Goal: Book appointment/travel/reservation

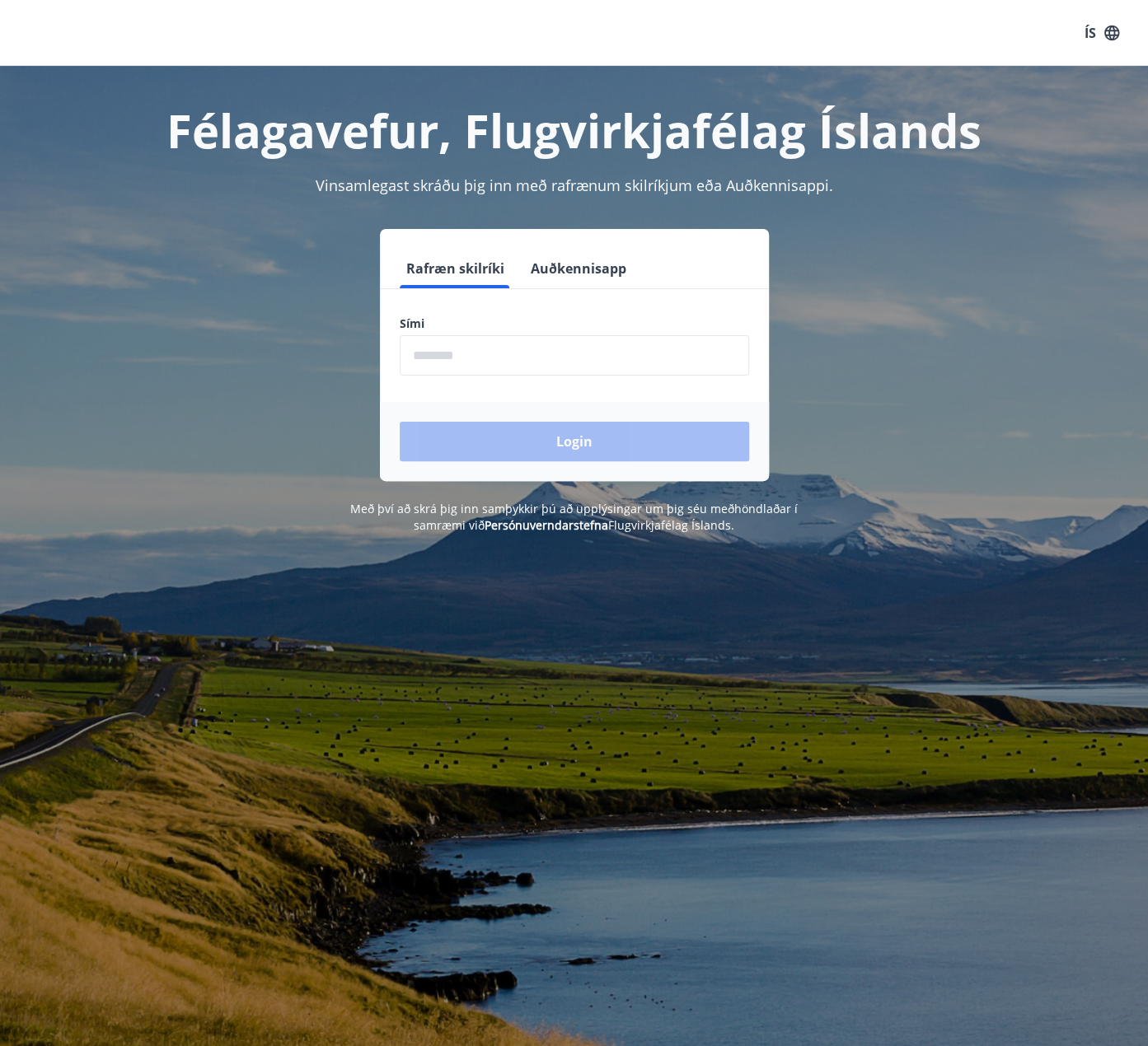
click at [549, 353] on input "phone" at bounding box center [574, 355] width 350 height 40
type input "********"
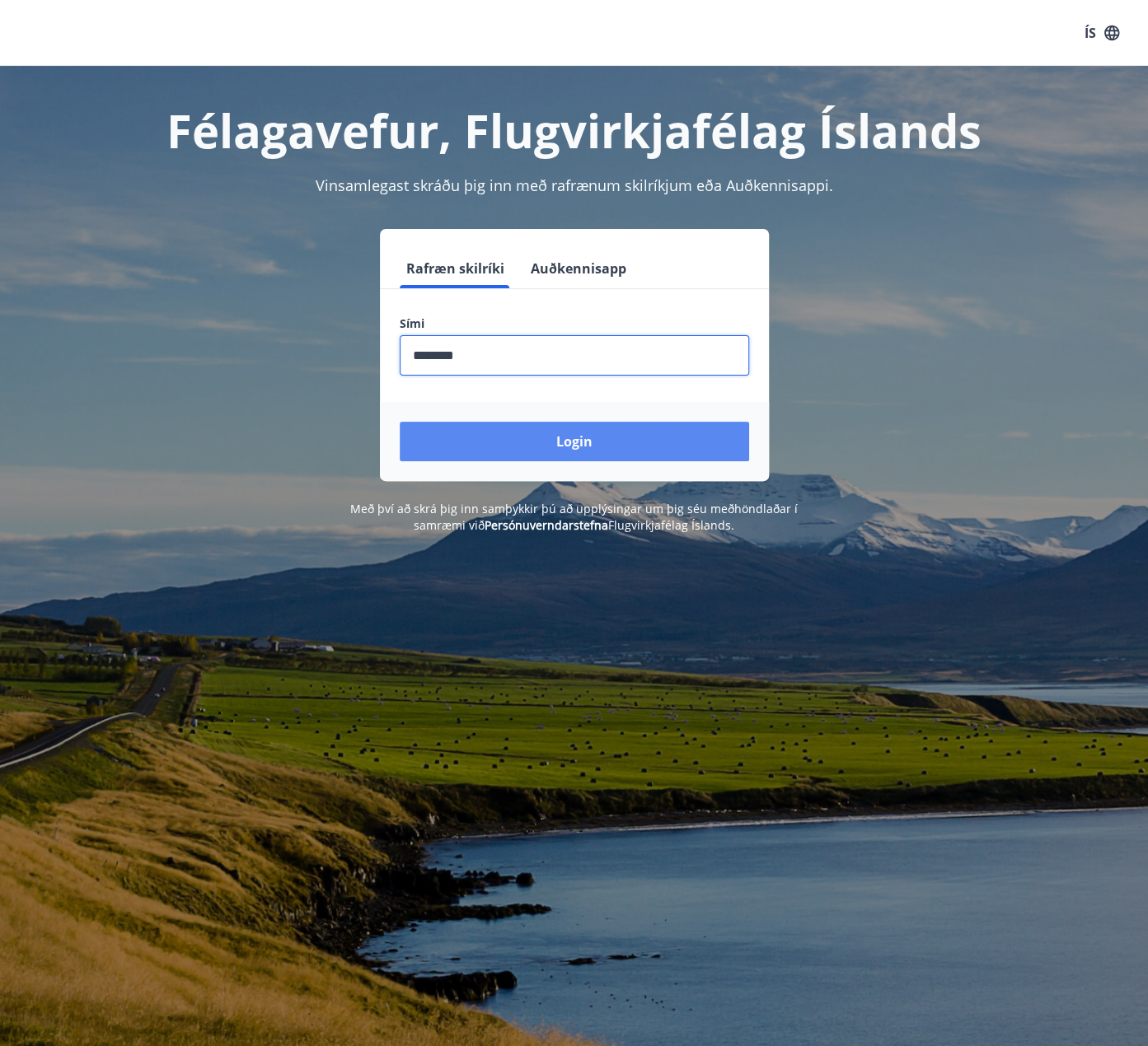
click at [533, 426] on button "Login" at bounding box center [574, 441] width 350 height 39
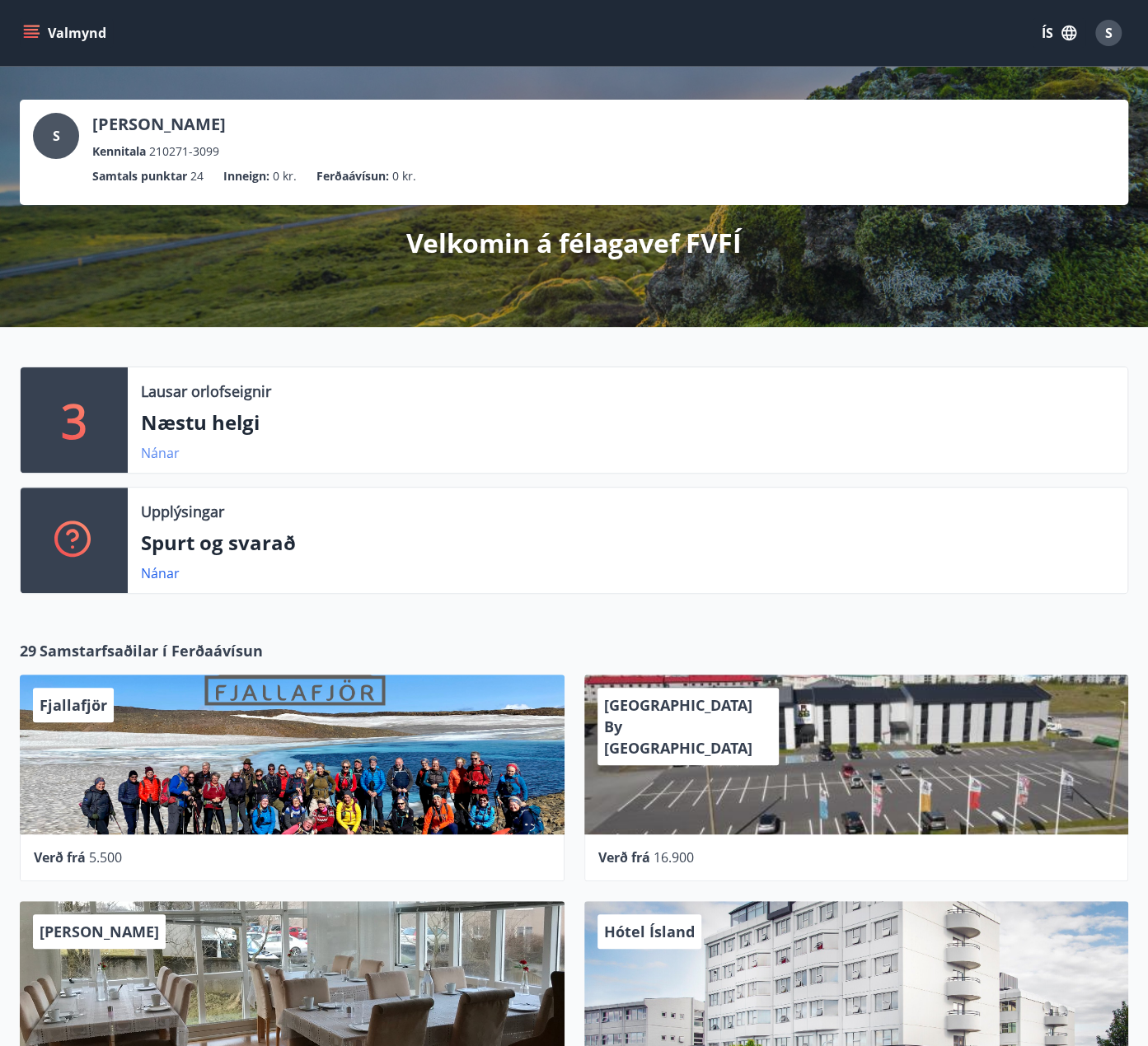
click at [170, 456] on link "Nánar" at bounding box center [160, 452] width 39 height 18
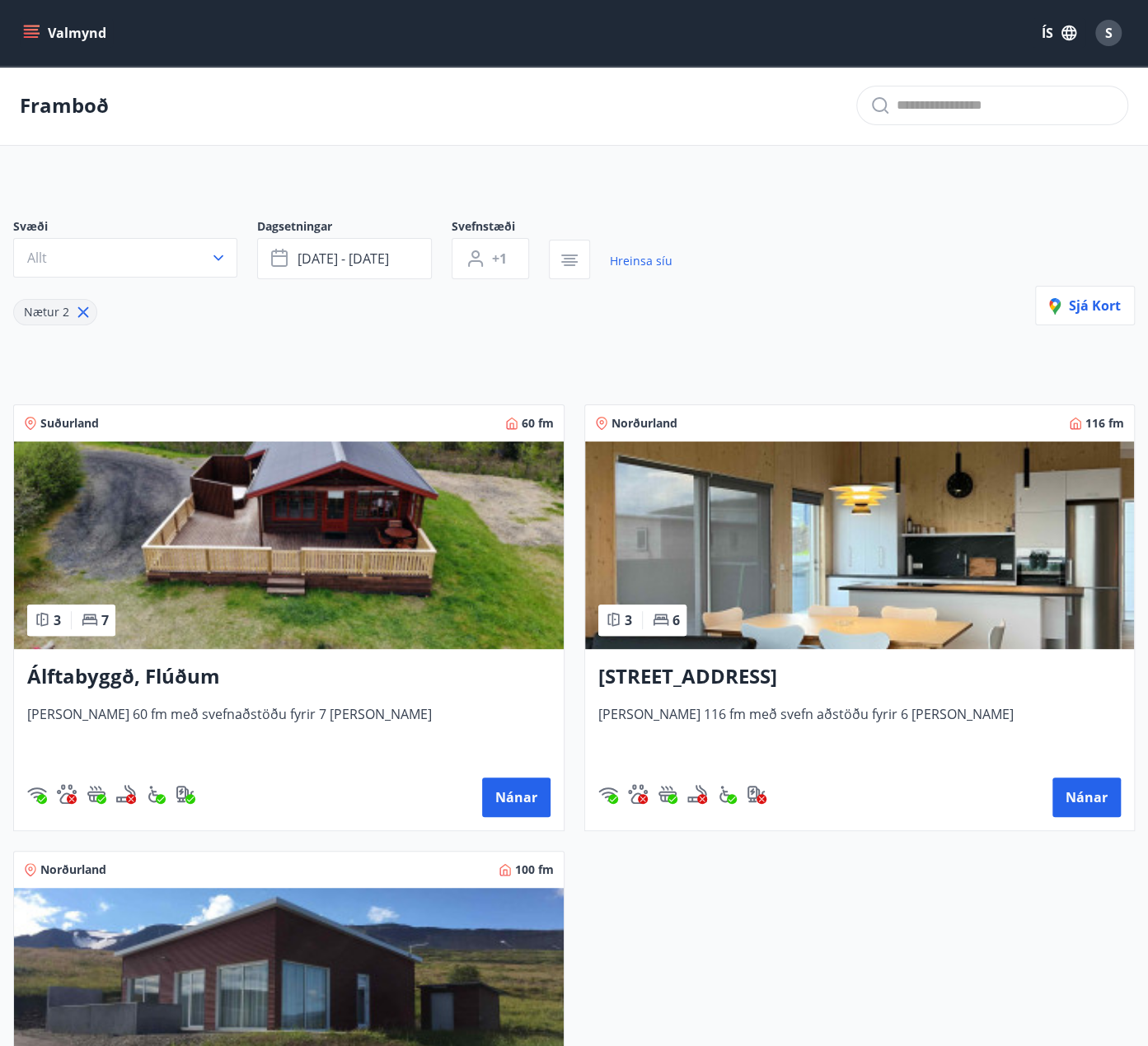
click at [25, 35] on icon "menu" at bounding box center [32, 34] width 17 height 17
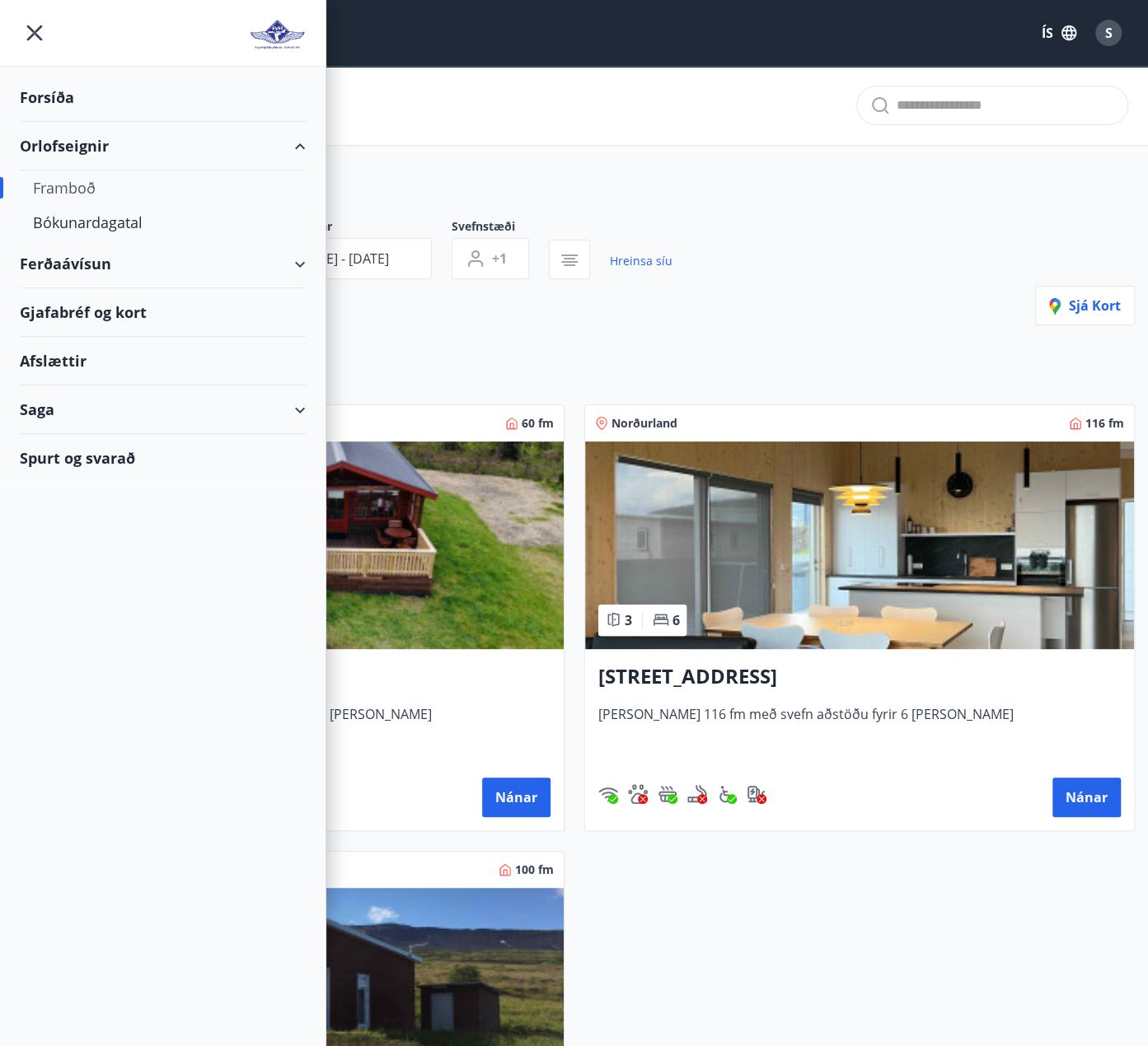
click at [57, 196] on div "Framboð" at bounding box center [162, 187] width 259 height 34
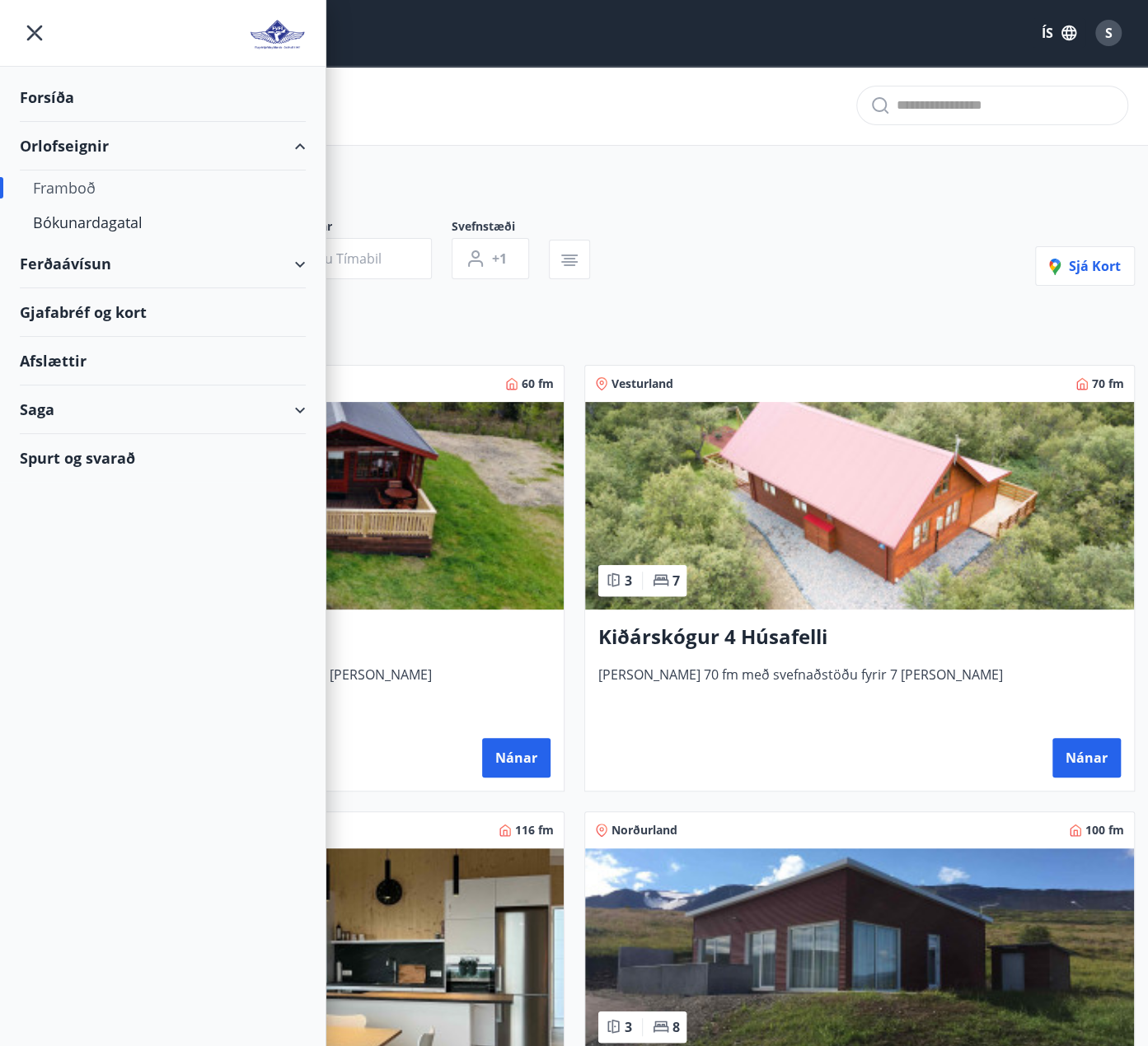
type input "*"
click at [66, 215] on div "Bókunardagatal" at bounding box center [162, 222] width 259 height 34
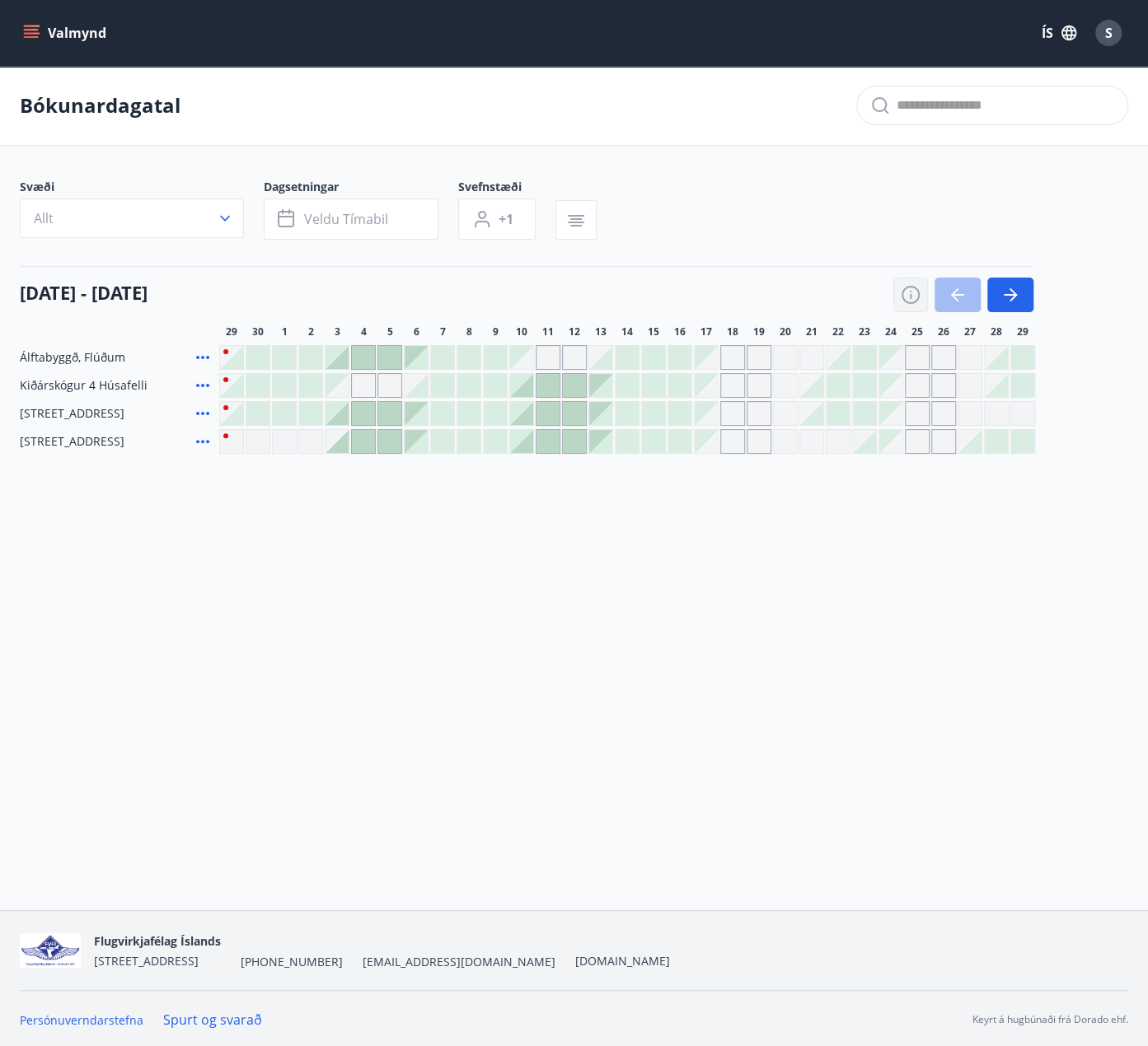
click at [912, 296] on icon "button" at bounding box center [910, 295] width 20 height 20
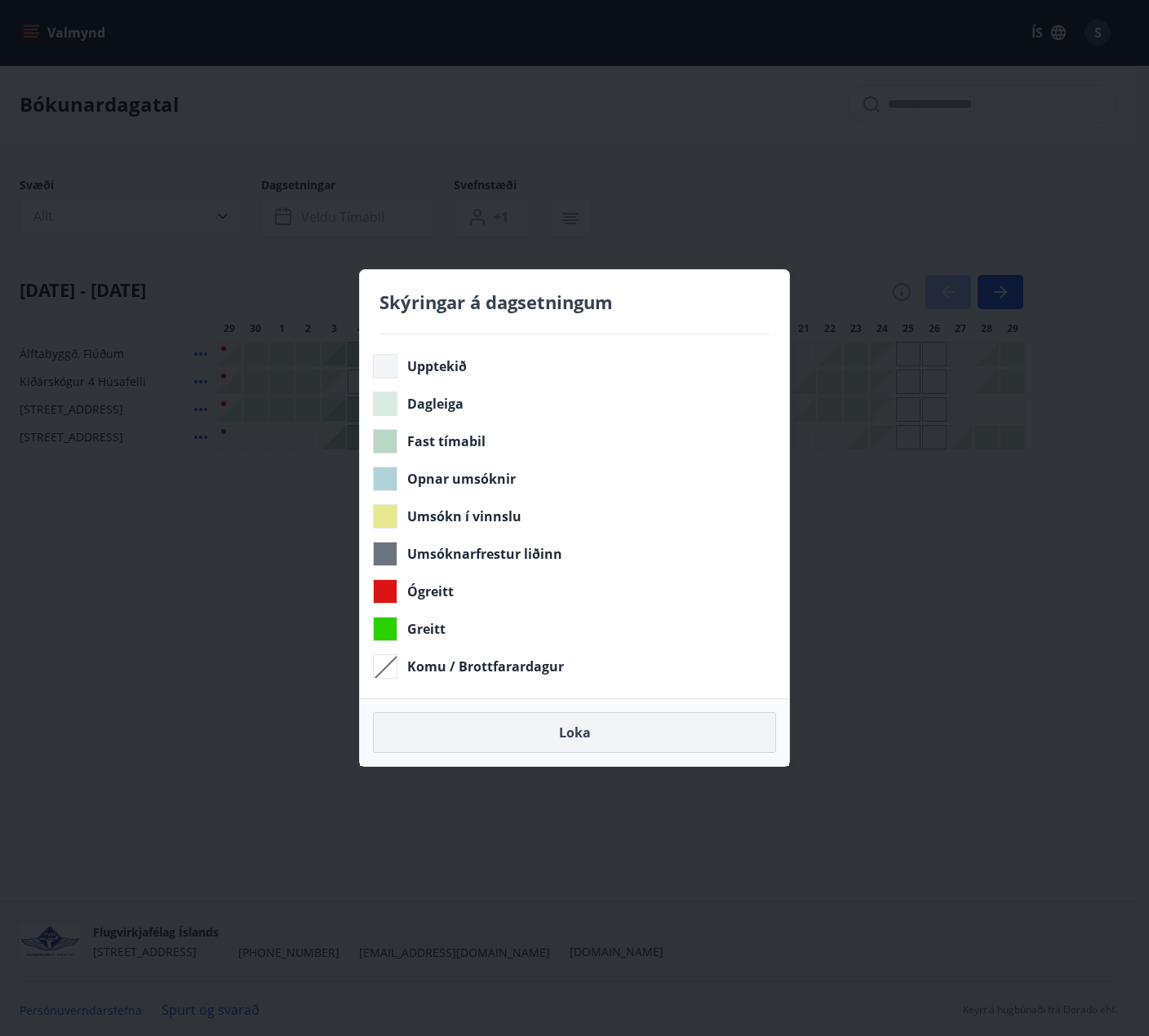
click at [585, 733] on button "Loka" at bounding box center [574, 732] width 403 height 41
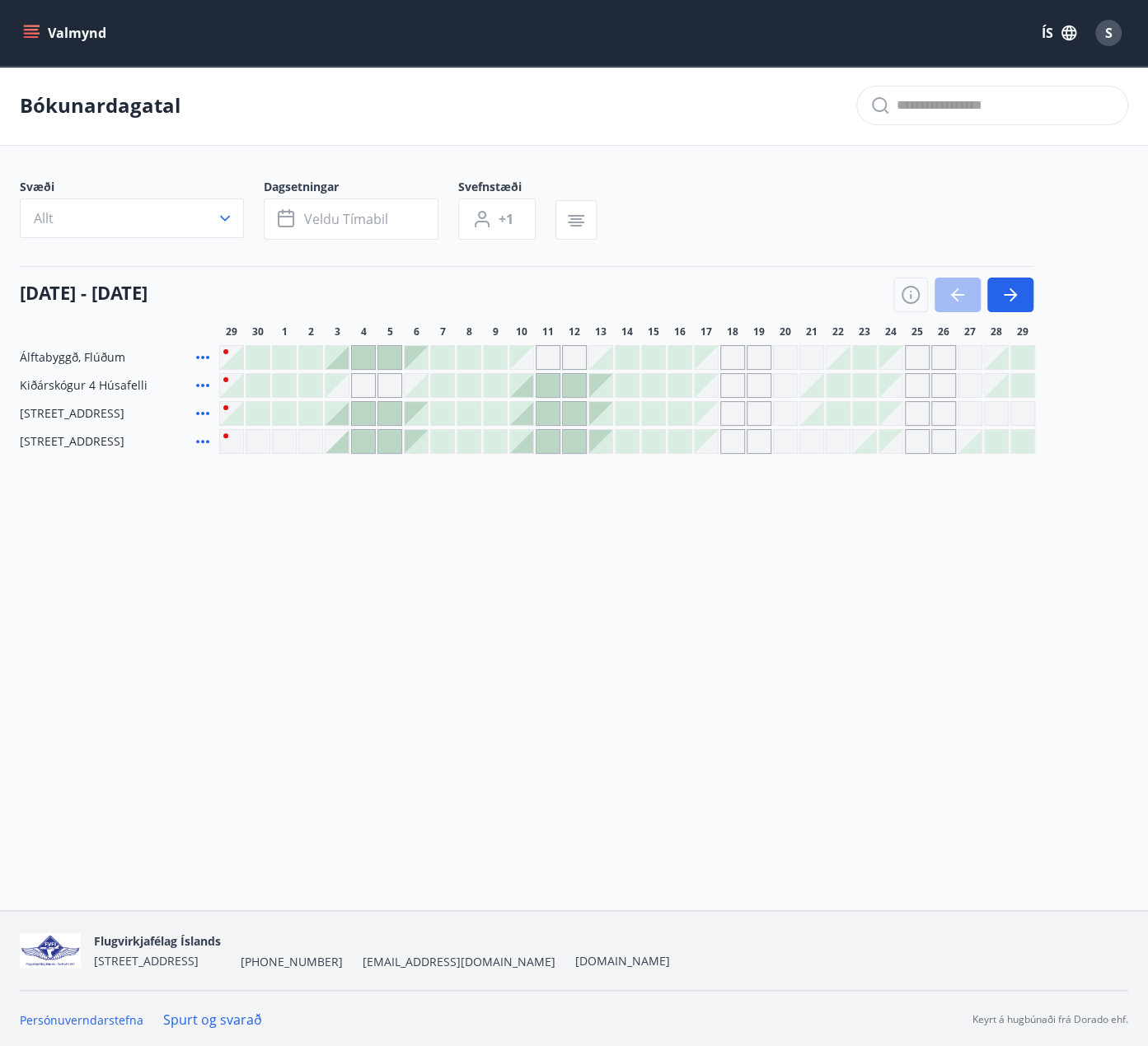
click at [205, 357] on icon at bounding box center [202, 357] width 20 height 20
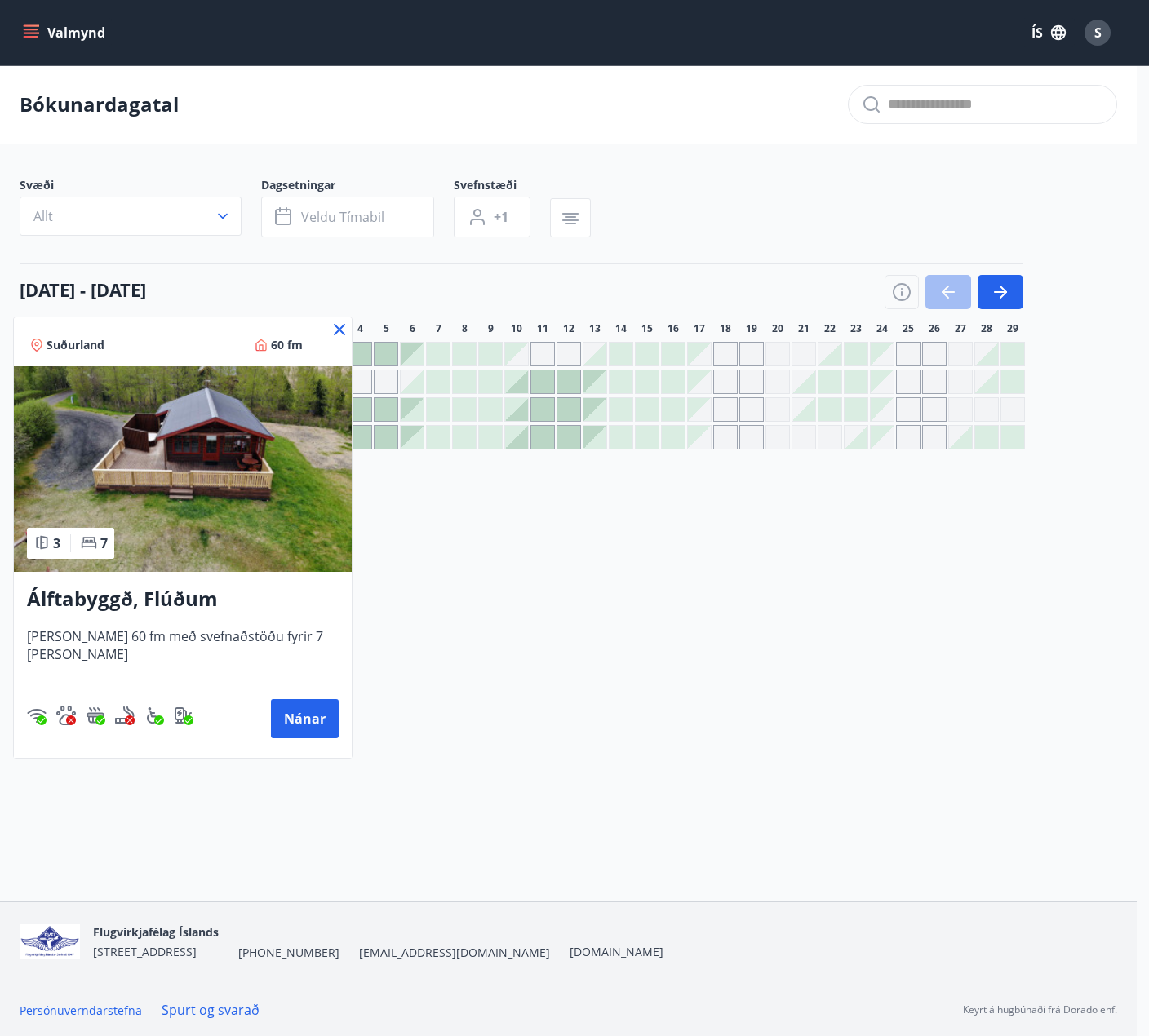
click at [330, 328] on icon at bounding box center [339, 329] width 19 height 19
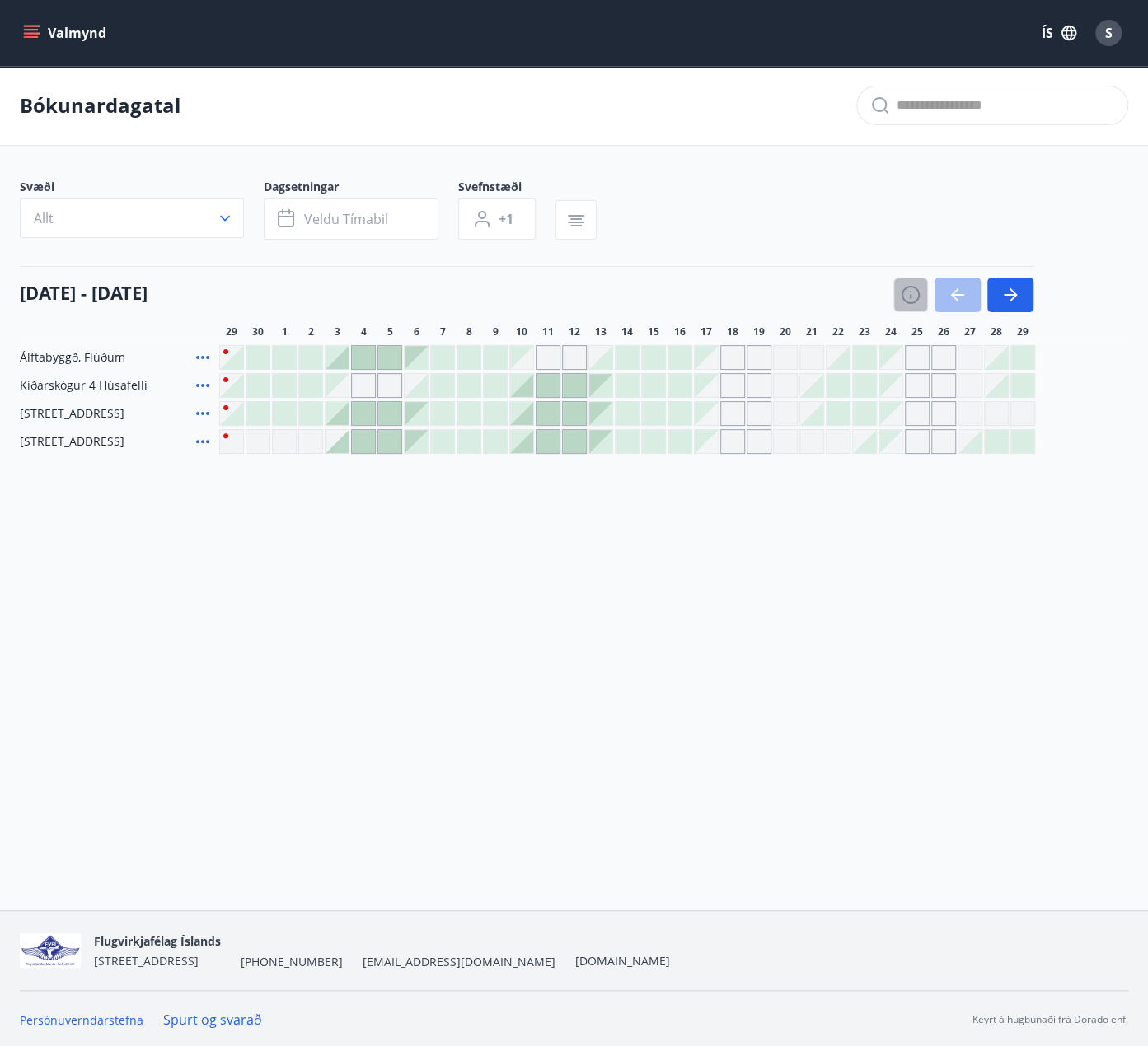
click at [913, 287] on icon "button" at bounding box center [910, 295] width 20 height 20
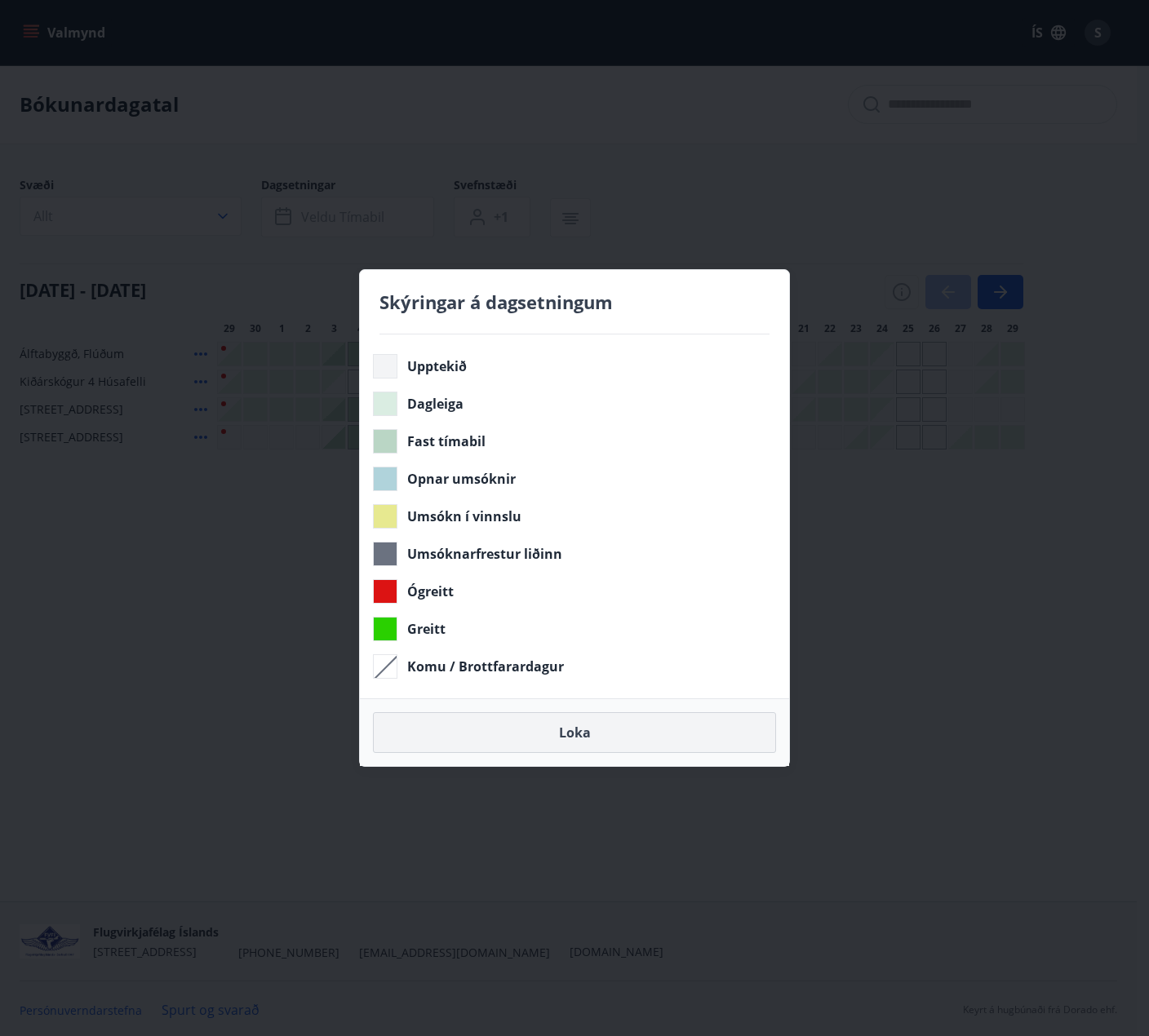
click at [623, 729] on button "Loka" at bounding box center [574, 732] width 403 height 41
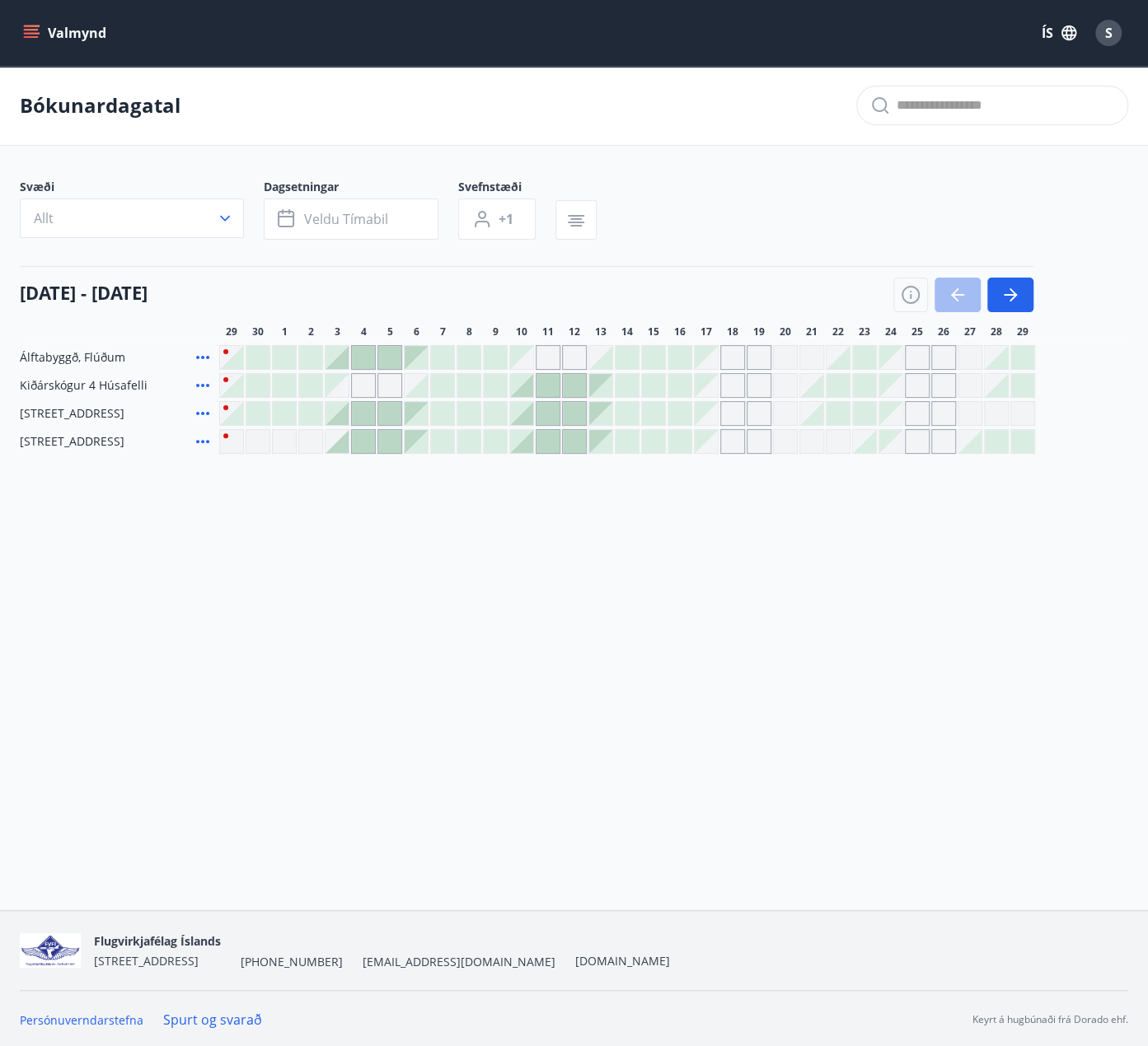
click at [745, 920] on div "Flugvirkjafélag Íslands [STREET_ADDRESS] [PHONE_NUMBER] [EMAIL_ADDRESS][DOMAIN_…" at bounding box center [574, 950] width 1108 height 79
